Goal: Find specific page/section: Find specific page/section

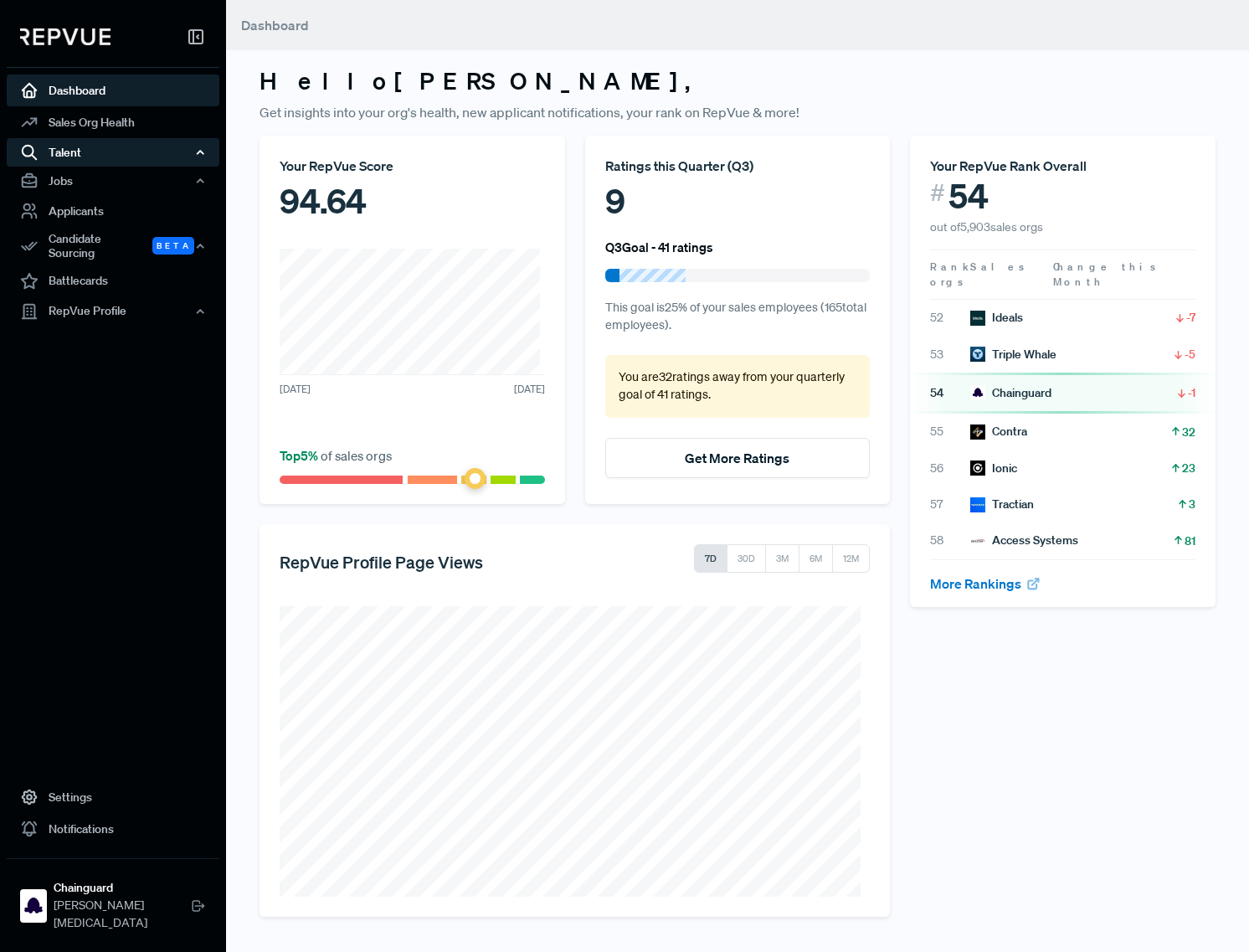
click at [117, 148] on div "Talent" at bounding box center [113, 152] width 213 height 28
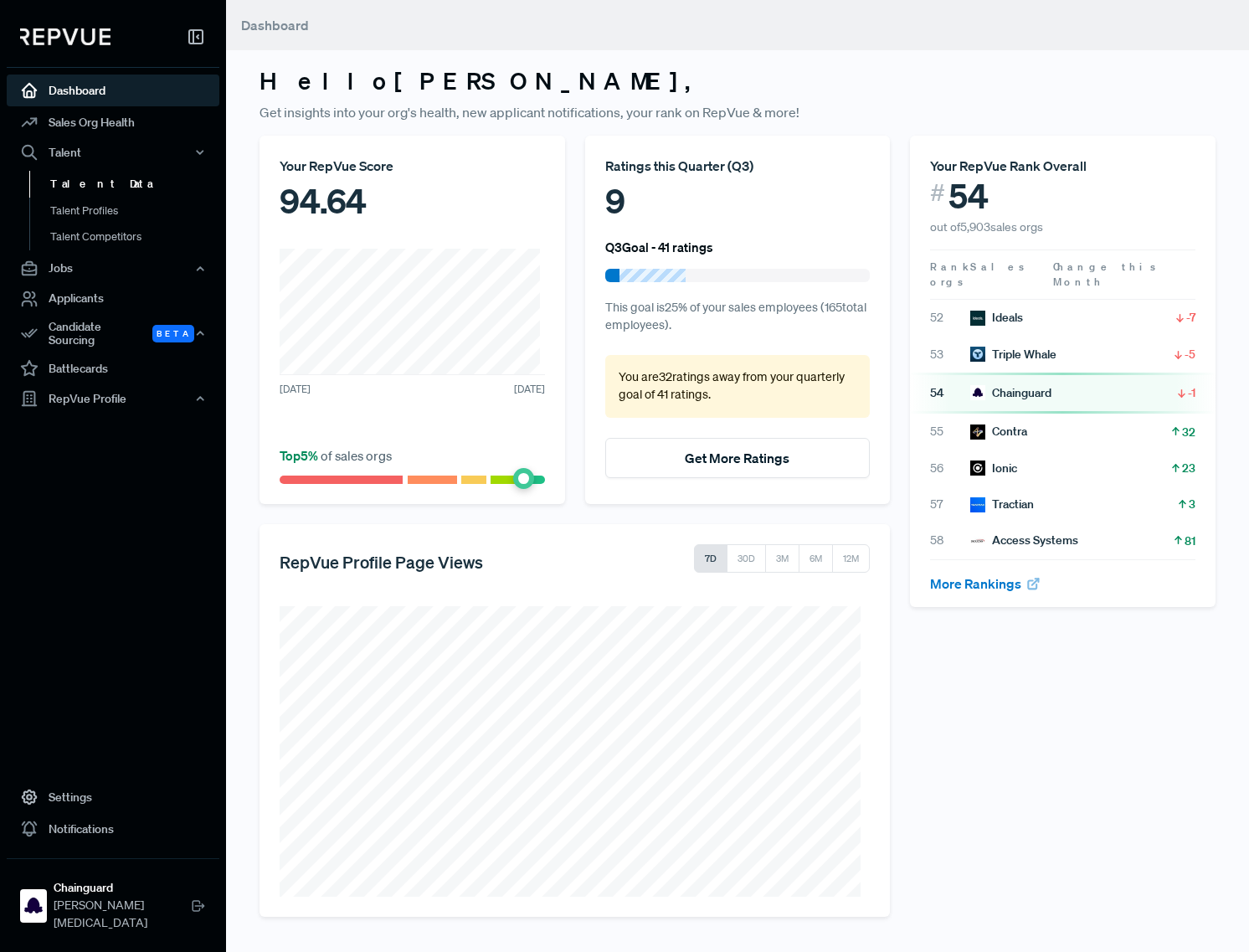
click at [123, 186] on link "Talent Data" at bounding box center [135, 184] width 213 height 26
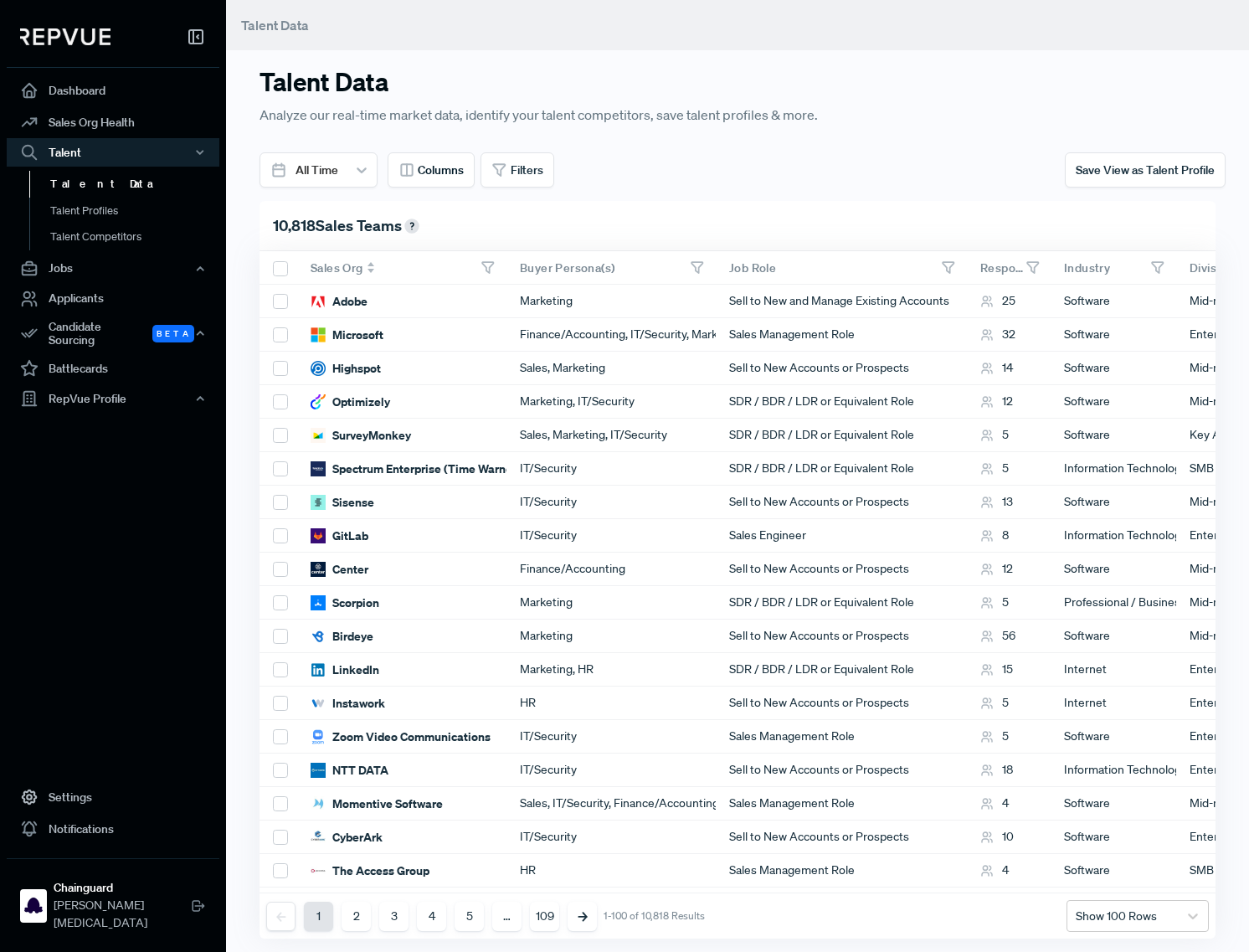
click at [492, 268] on icon at bounding box center [488, 267] width 15 height 15
click at [483, 265] on use at bounding box center [488, 267] width 11 height 11
click at [489, 270] on use at bounding box center [488, 267] width 11 height 11
click at [507, 173] on icon at bounding box center [499, 171] width 16 height 16
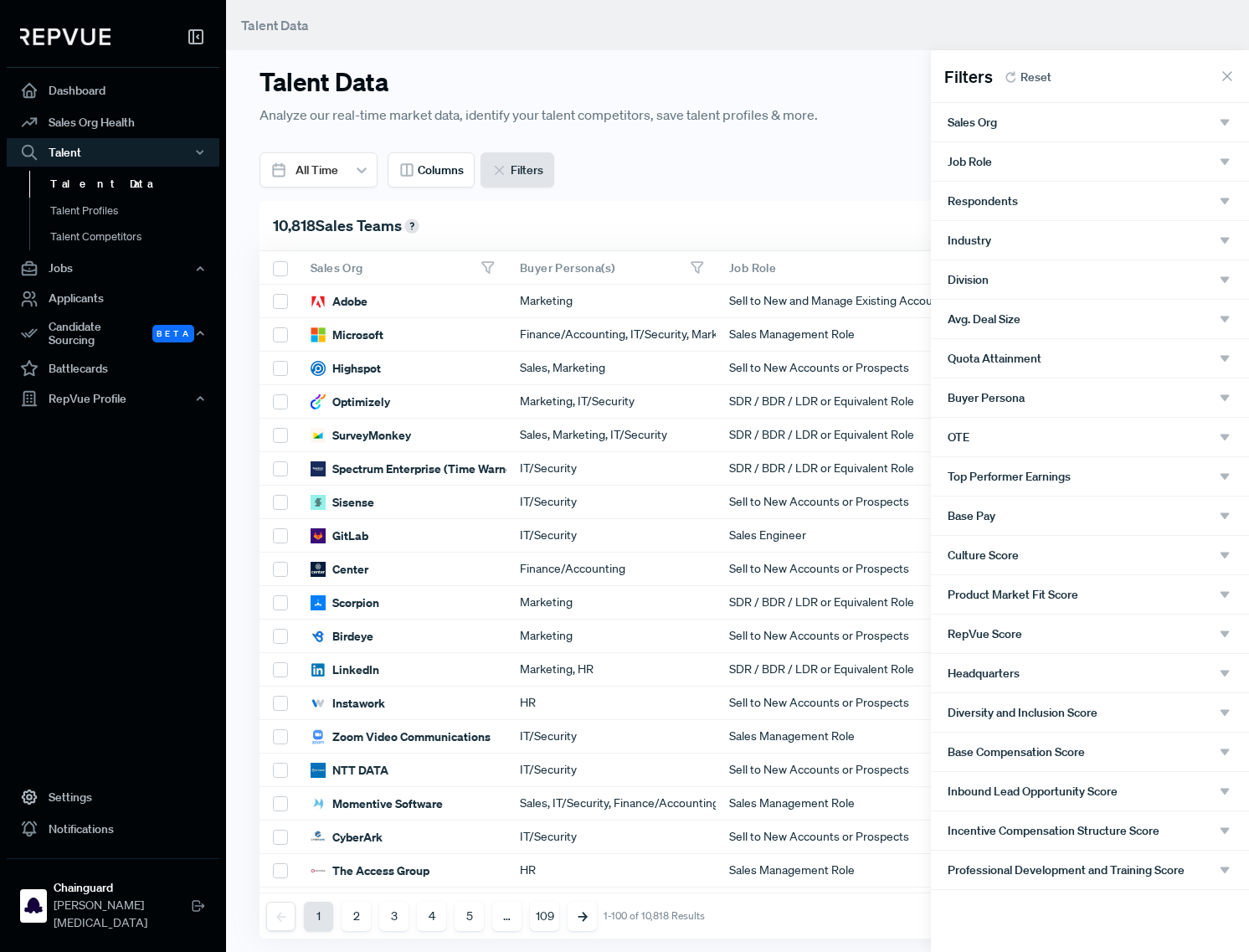
click at [1012, 127] on div "Sales Org" at bounding box center [1090, 121] width 285 height 15
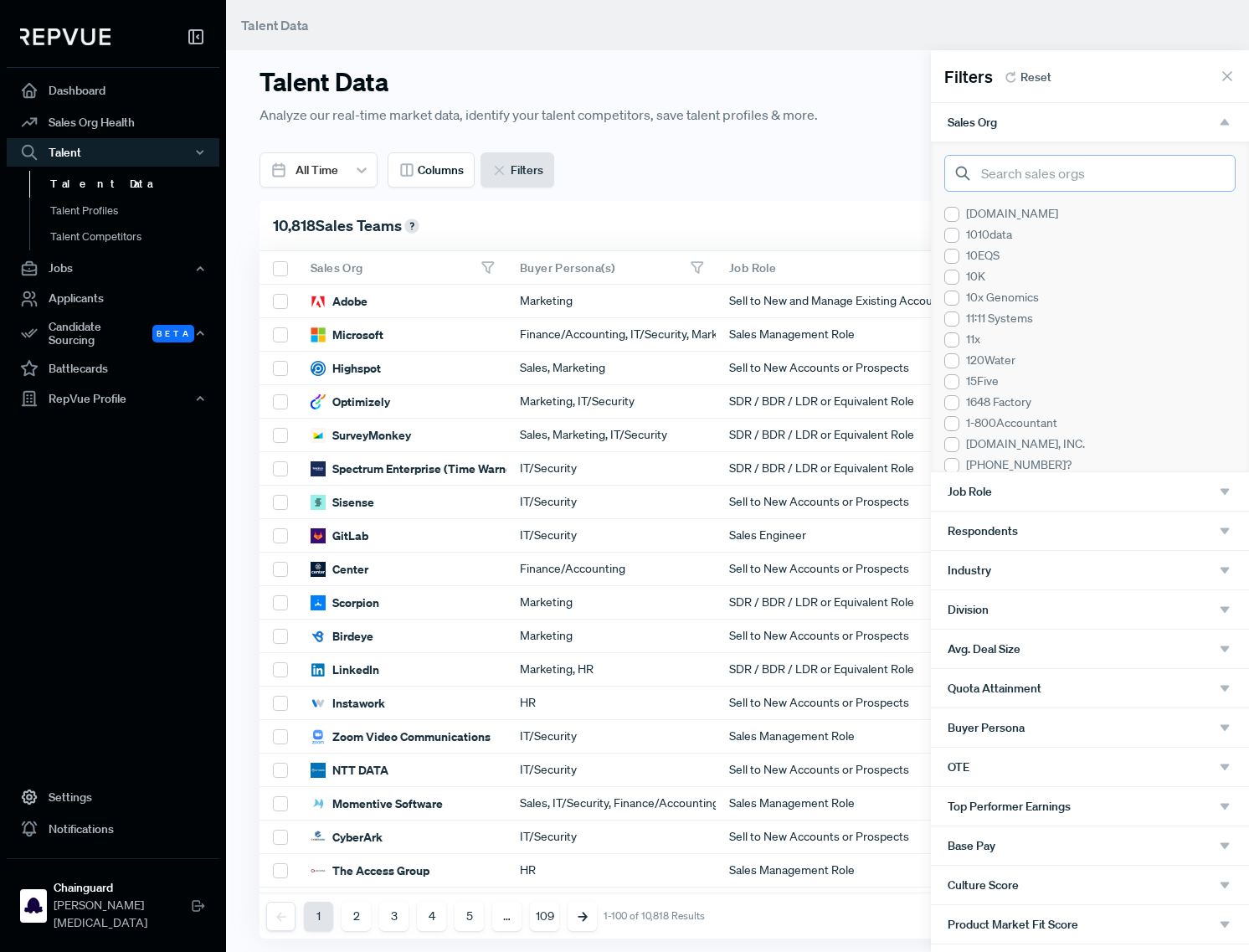
click at [1037, 184] on input "search" at bounding box center [1089, 173] width 291 height 37
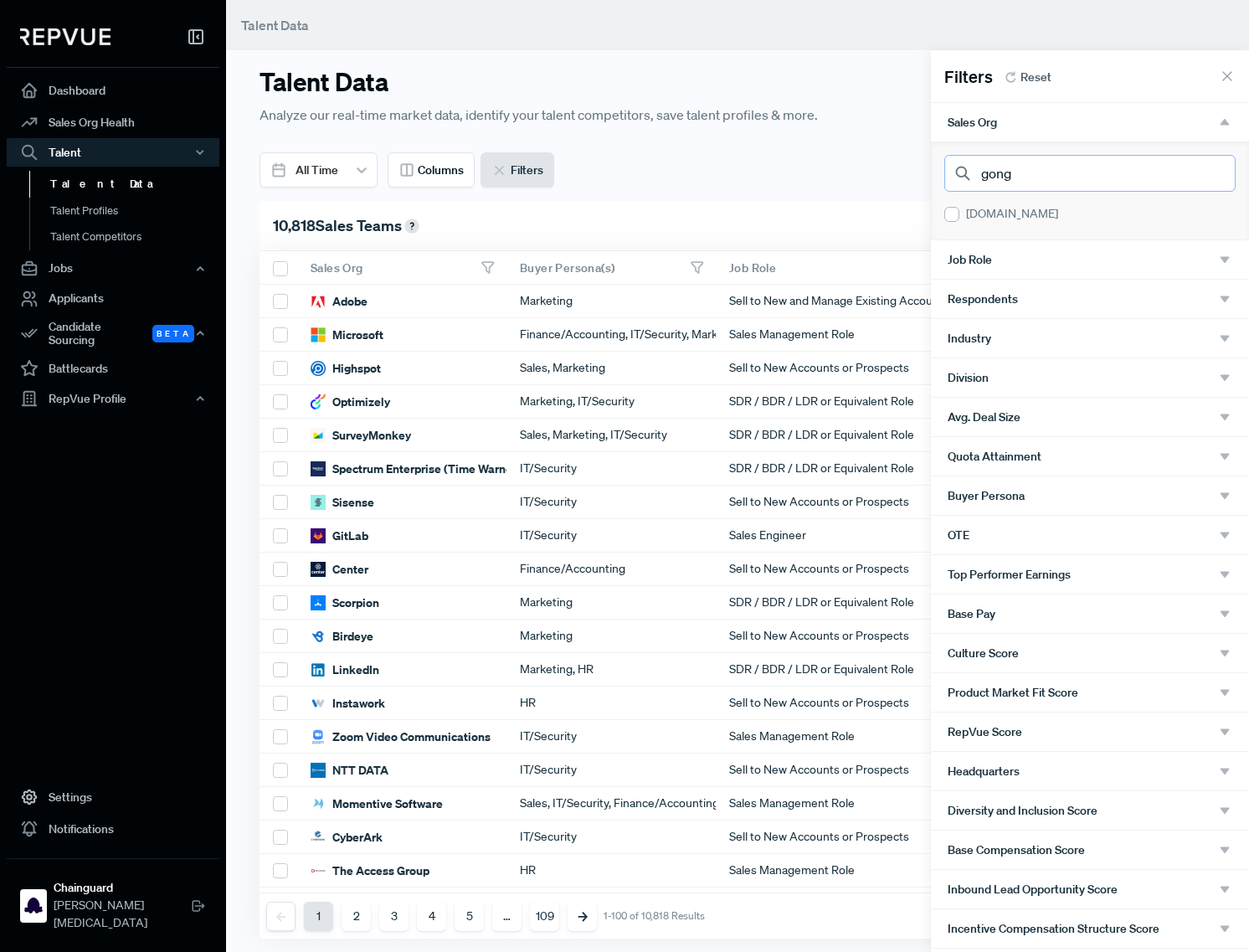
type input "gong"
drag, startPoint x: 975, startPoint y: 216, endPoint x: 1025, endPoint y: 302, distance: 99.5
click at [975, 215] on div "[DOMAIN_NAME]" at bounding box center [1089, 214] width 291 height 18
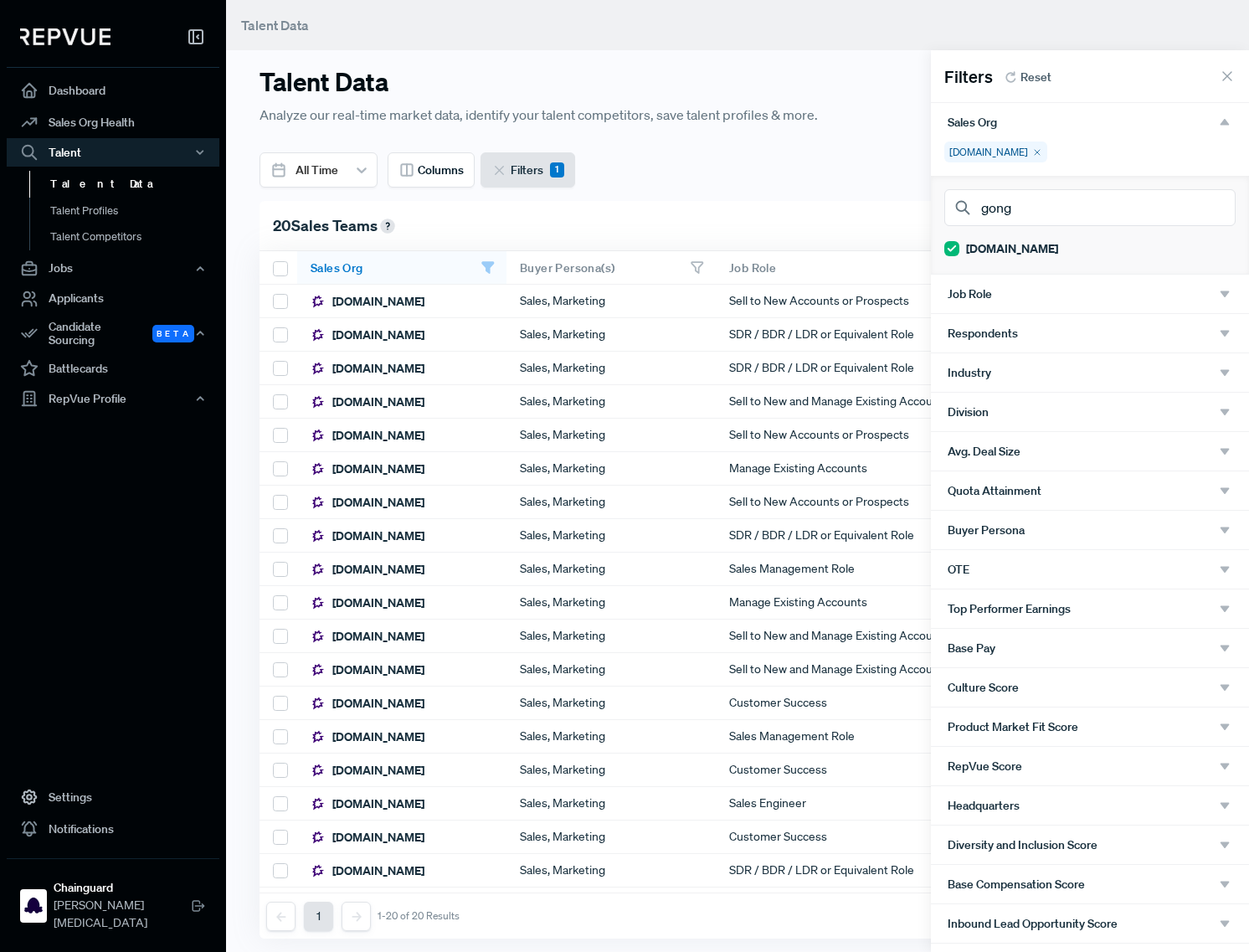
click at [792, 208] on div at bounding box center [624, 476] width 1249 height 952
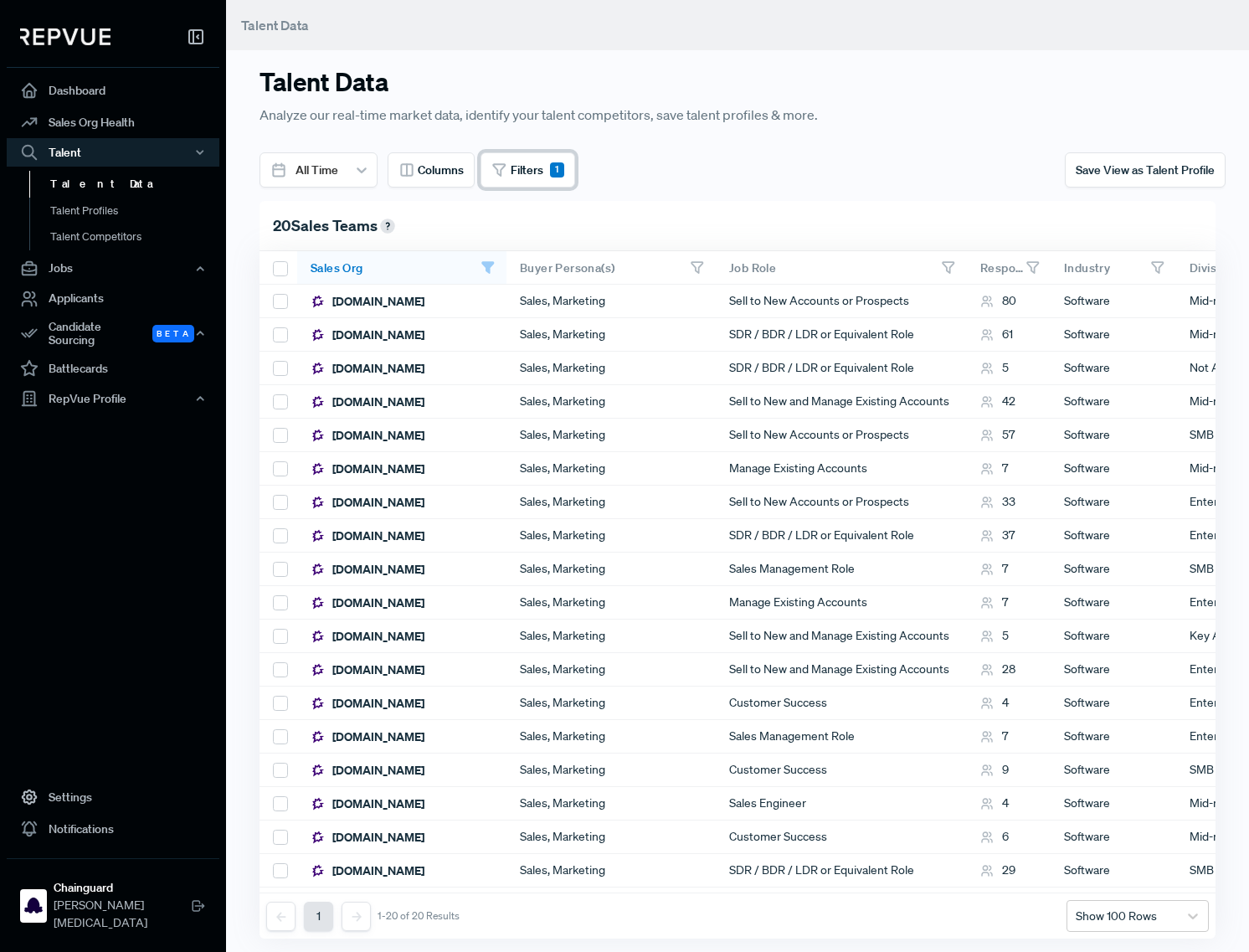
click at [493, 167] on icon at bounding box center [499, 171] width 16 height 16
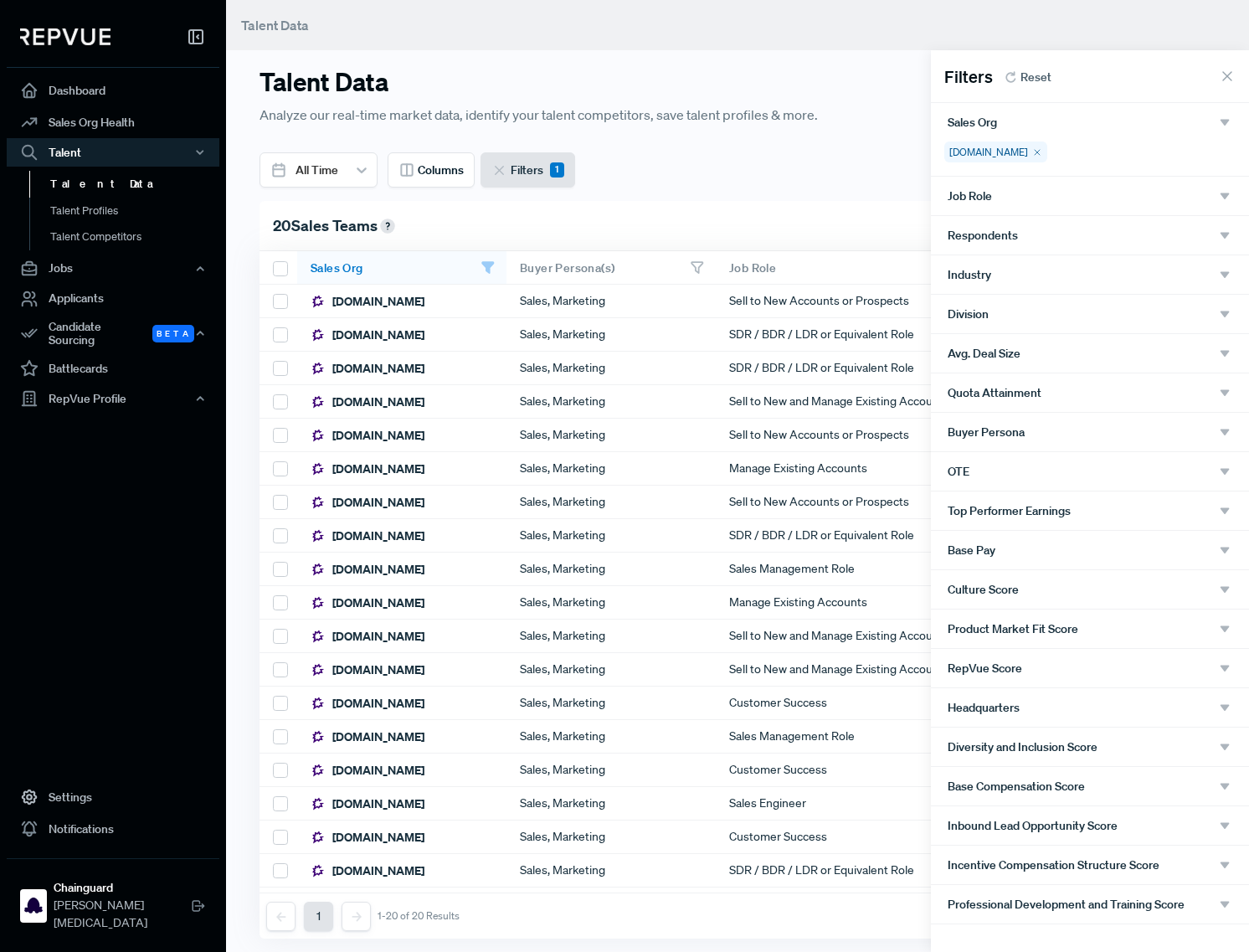
click at [1027, 308] on div "Division" at bounding box center [1090, 314] width 285 height 15
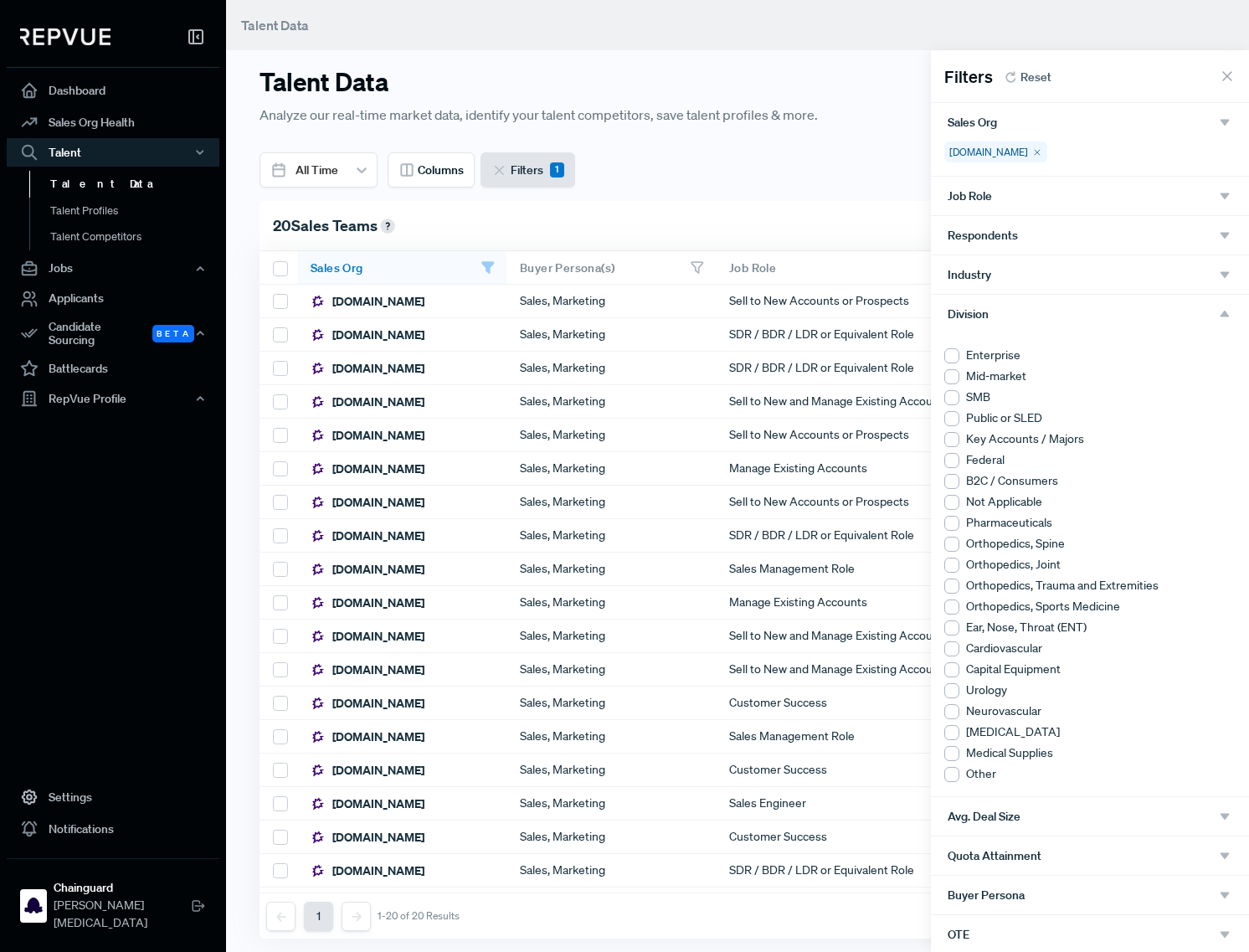
click at [953, 403] on div at bounding box center [951, 397] width 15 height 15
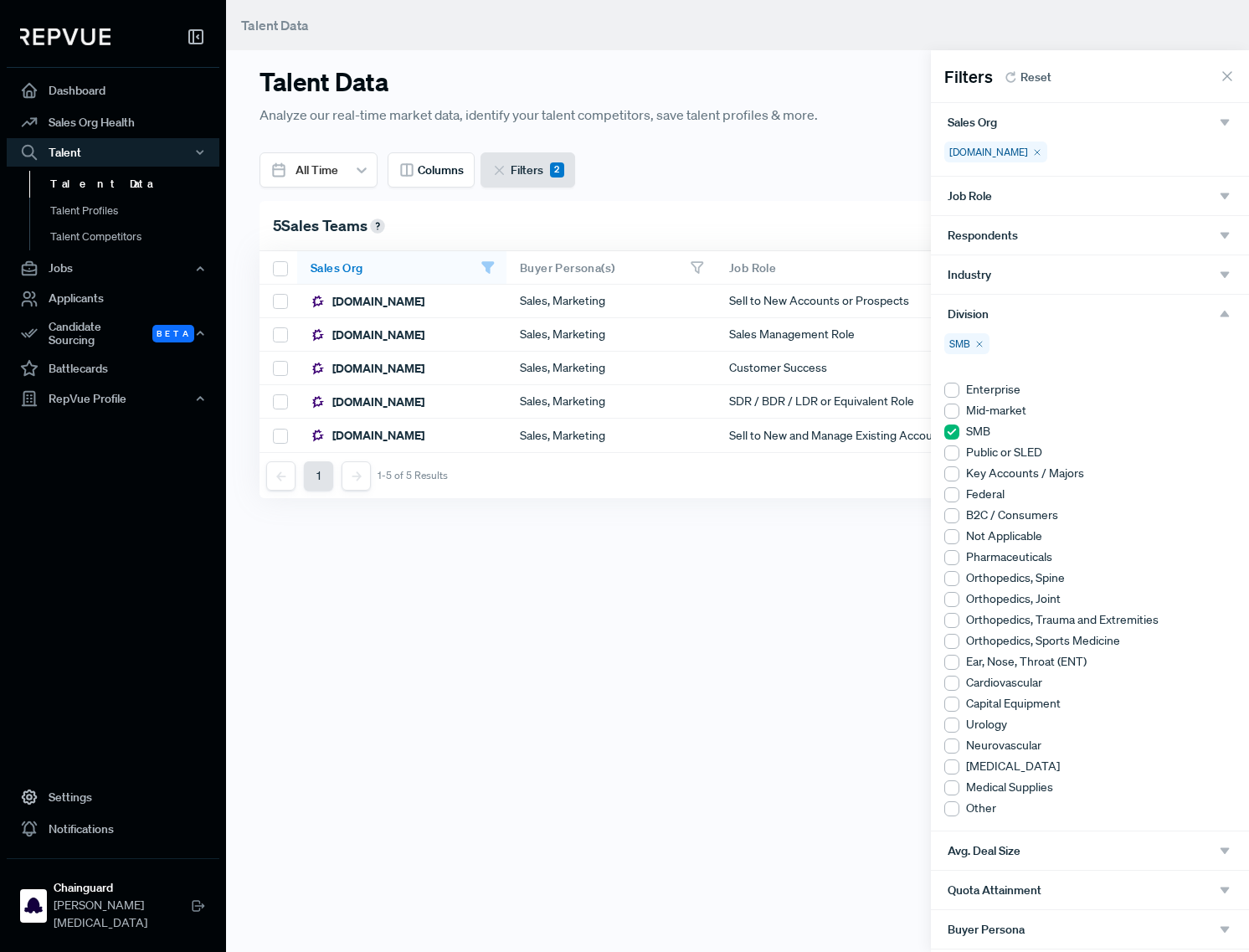
drag, startPoint x: 798, startPoint y: 711, endPoint x: 777, endPoint y: 692, distance: 28.3
click at [798, 711] on div at bounding box center [624, 476] width 1249 height 952
